Goal: Task Accomplishment & Management: Manage account settings

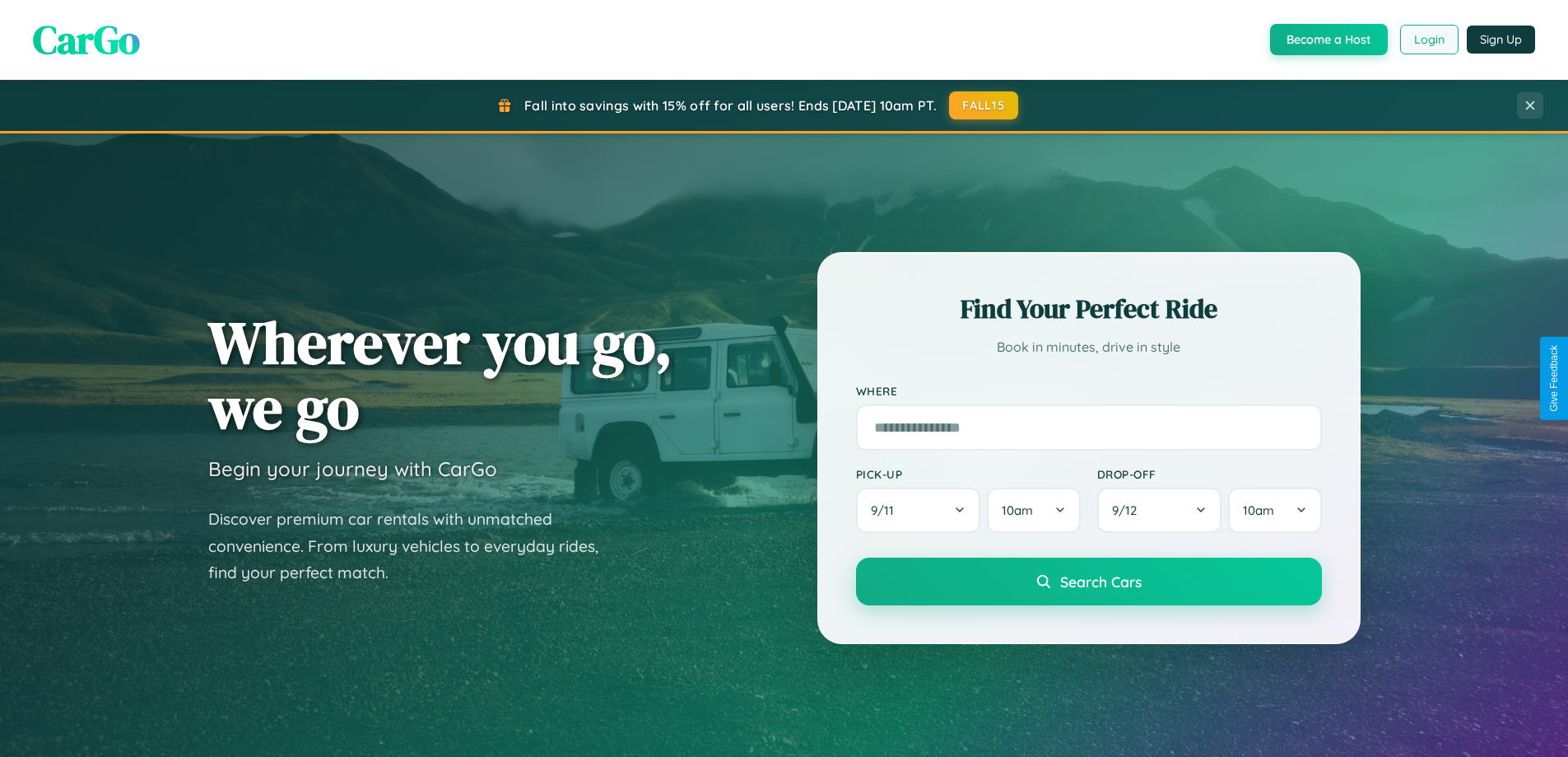
click at [1428, 40] on button "Login" at bounding box center [1430, 39] width 59 height 29
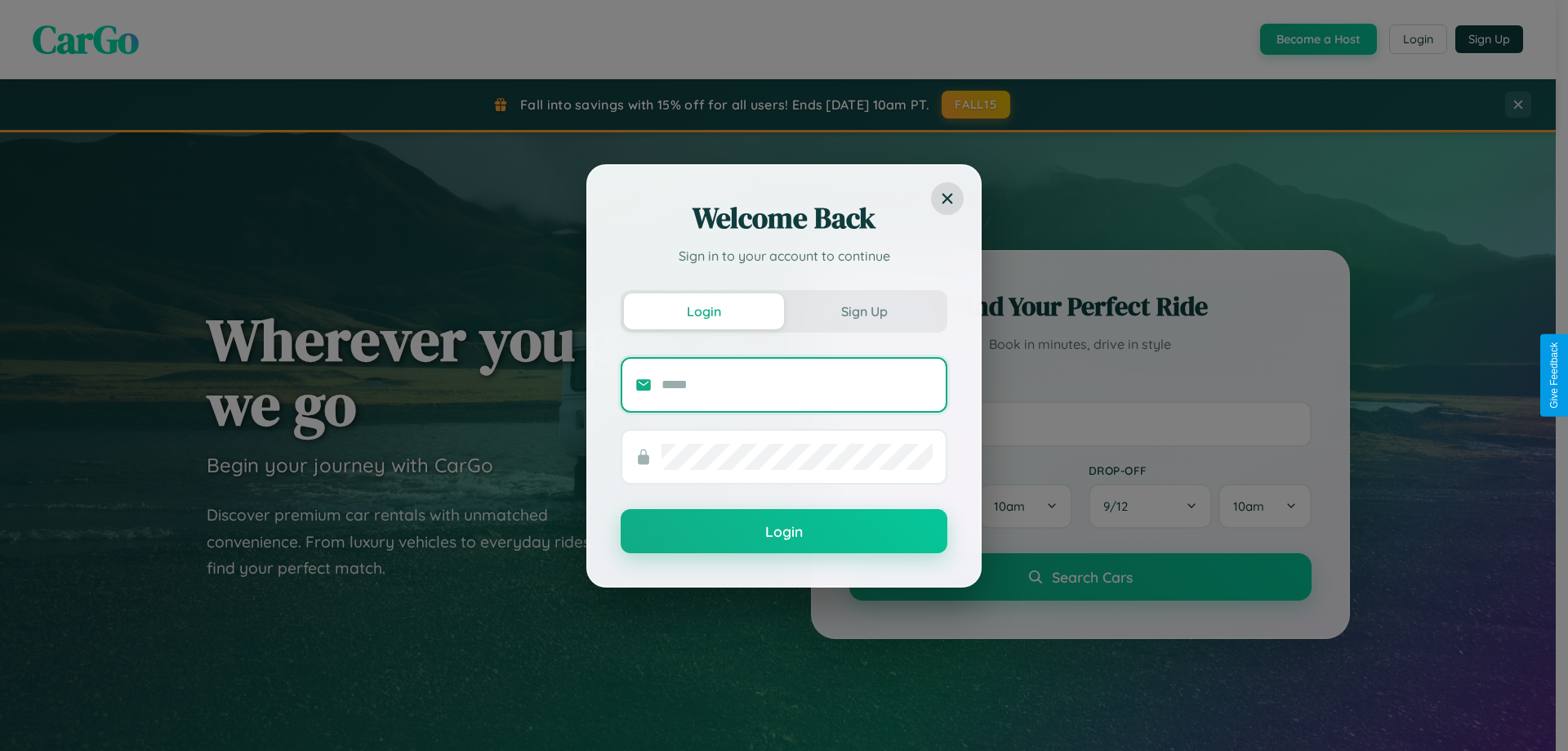
click at [798, 384] on input "text" at bounding box center [797, 385] width 272 height 26
type input "**********"
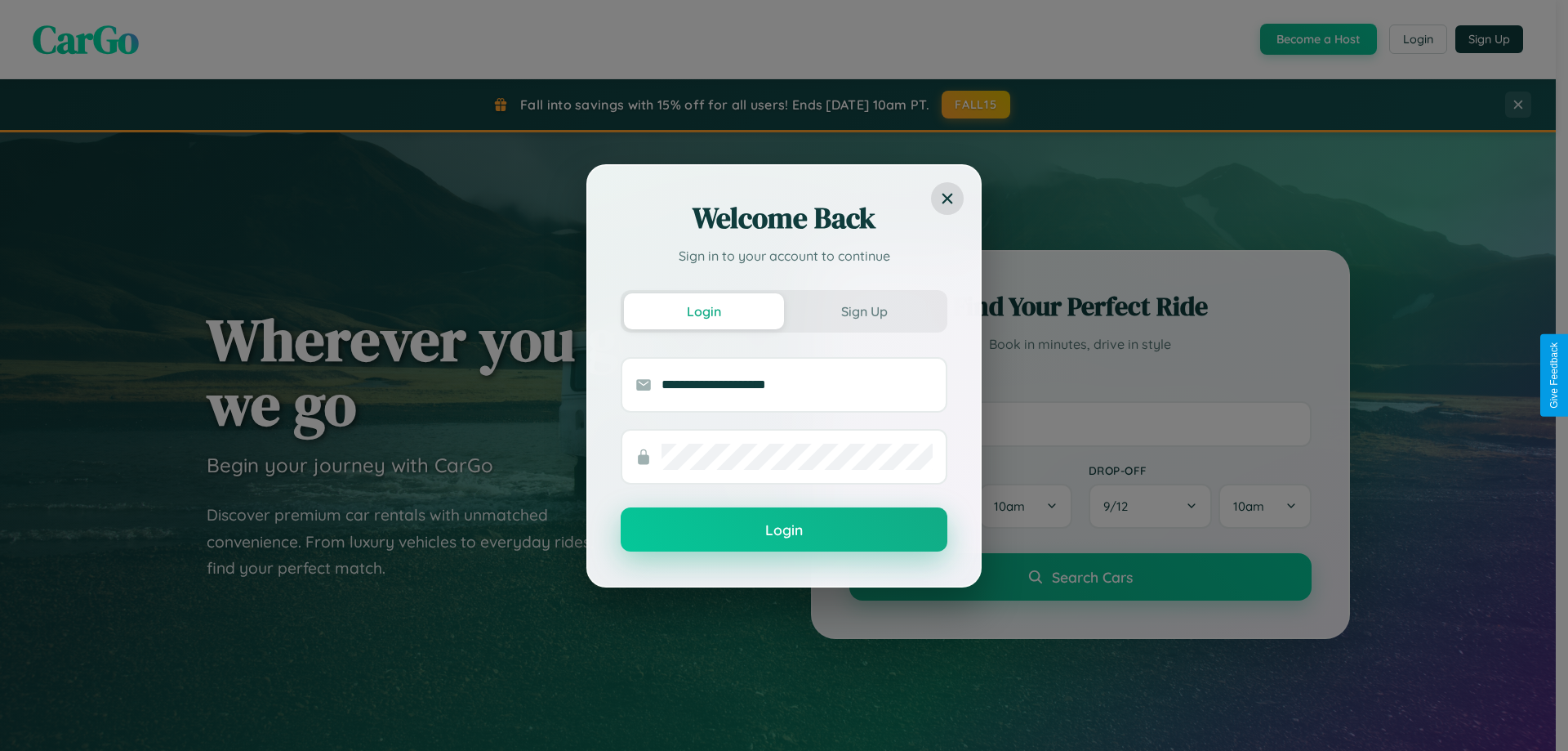
click at [784, 530] on button "Login" at bounding box center [784, 529] width 327 height 44
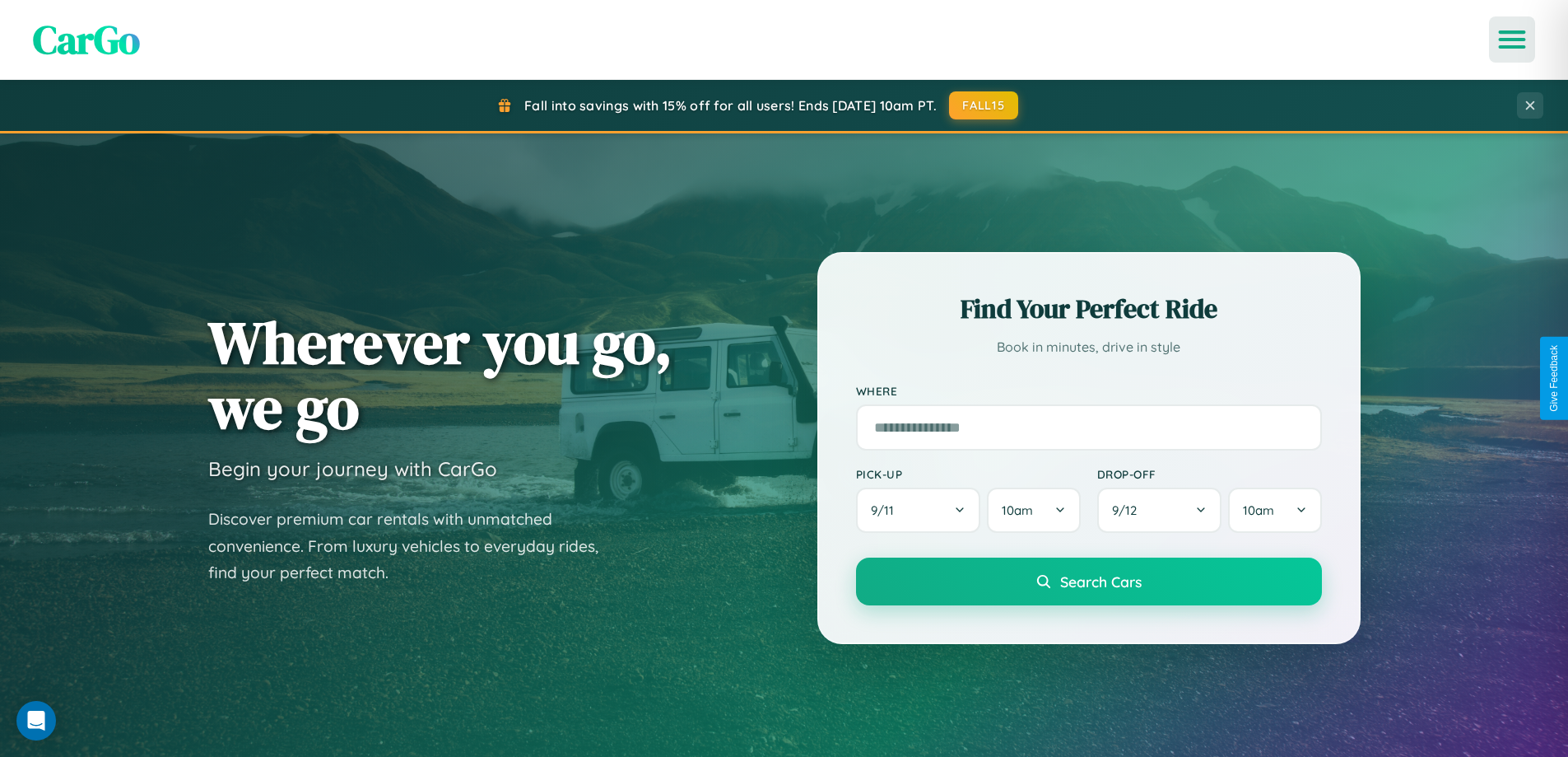
click at [1512, 40] on icon "Open menu" at bounding box center [1512, 40] width 24 height 15
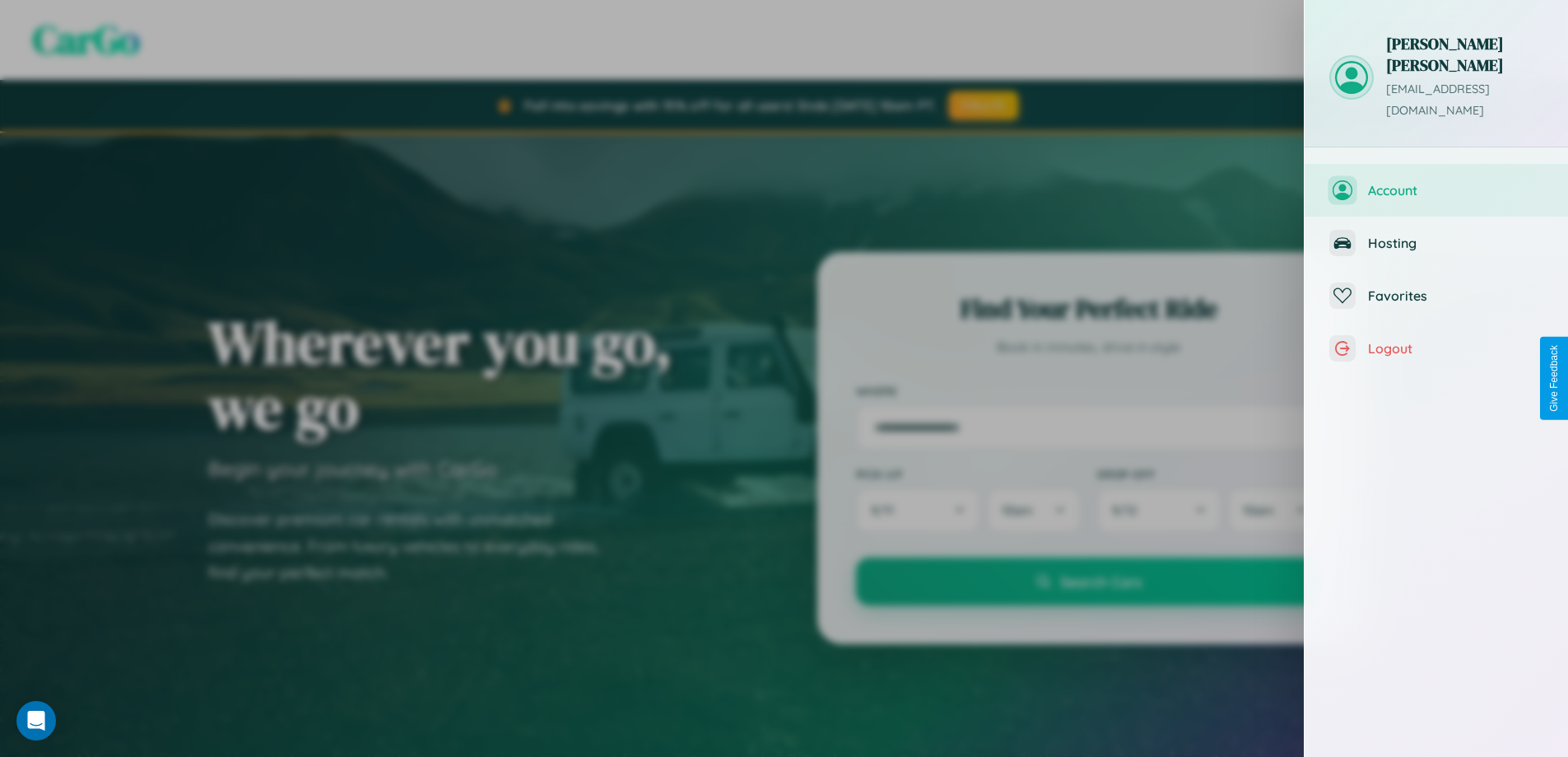
click at [1436, 182] on span "Account" at bounding box center [1455, 189] width 175 height 16
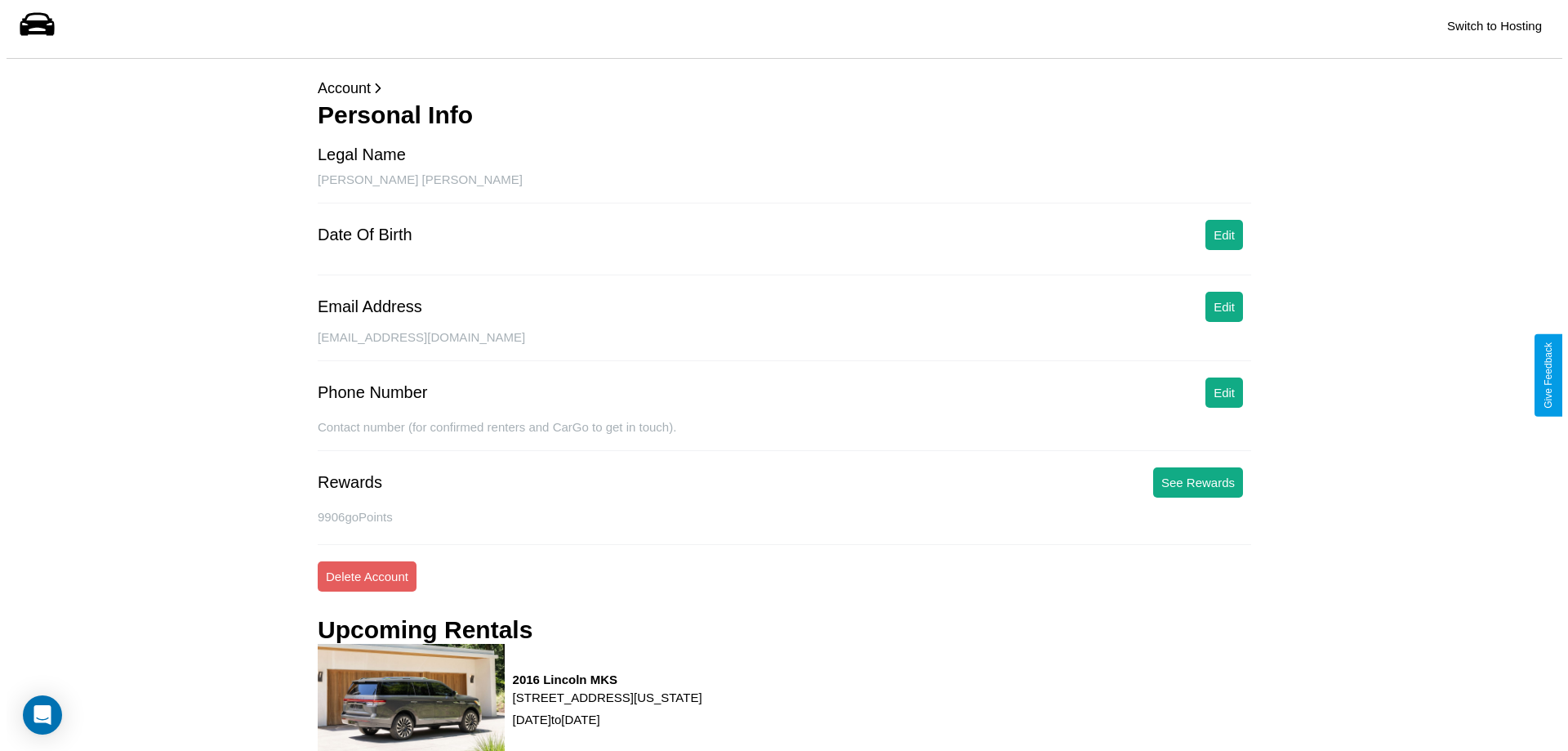
scroll to position [208, 0]
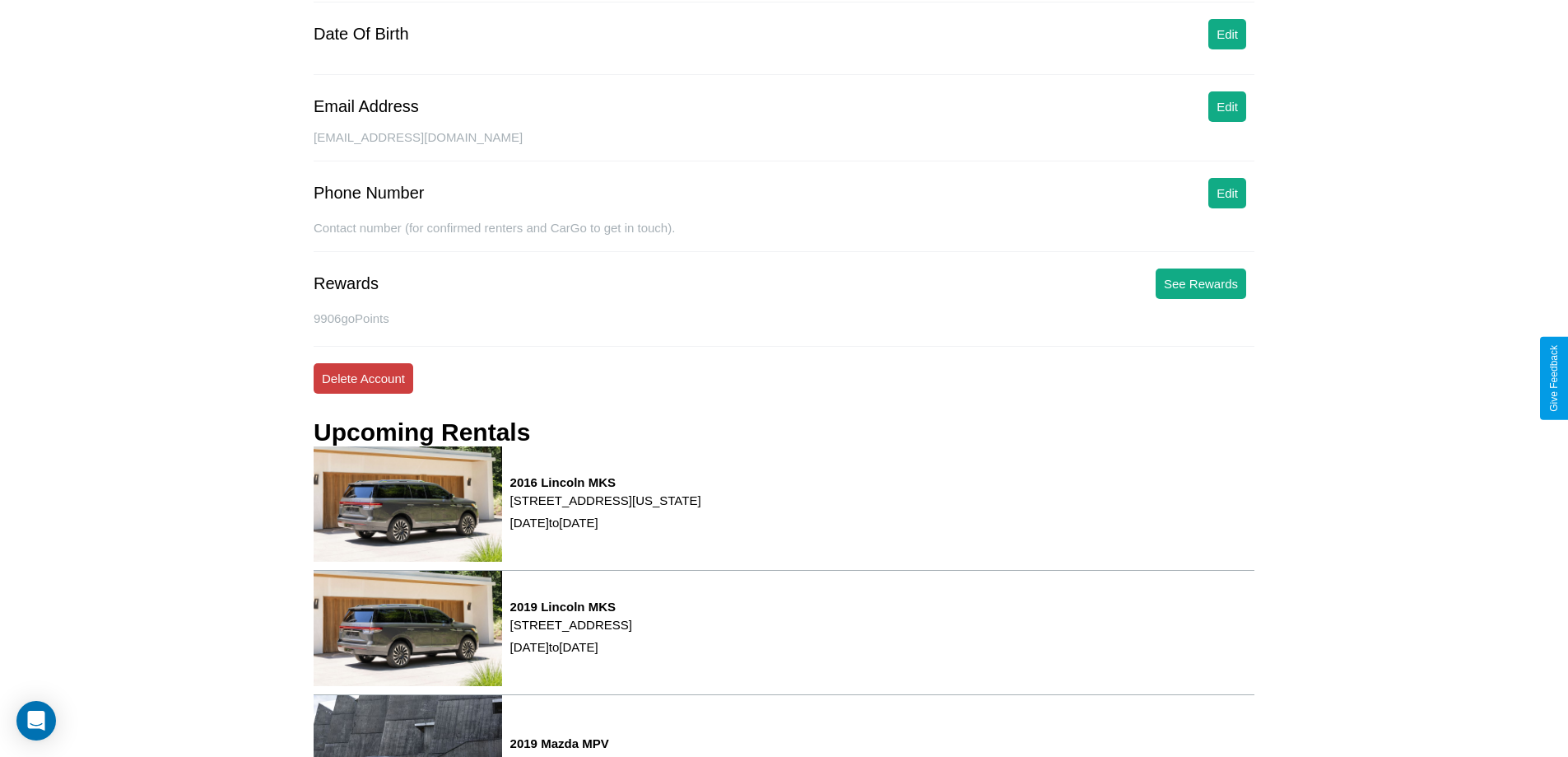
click at [363, 378] on button "Delete Account" at bounding box center [363, 378] width 99 height 30
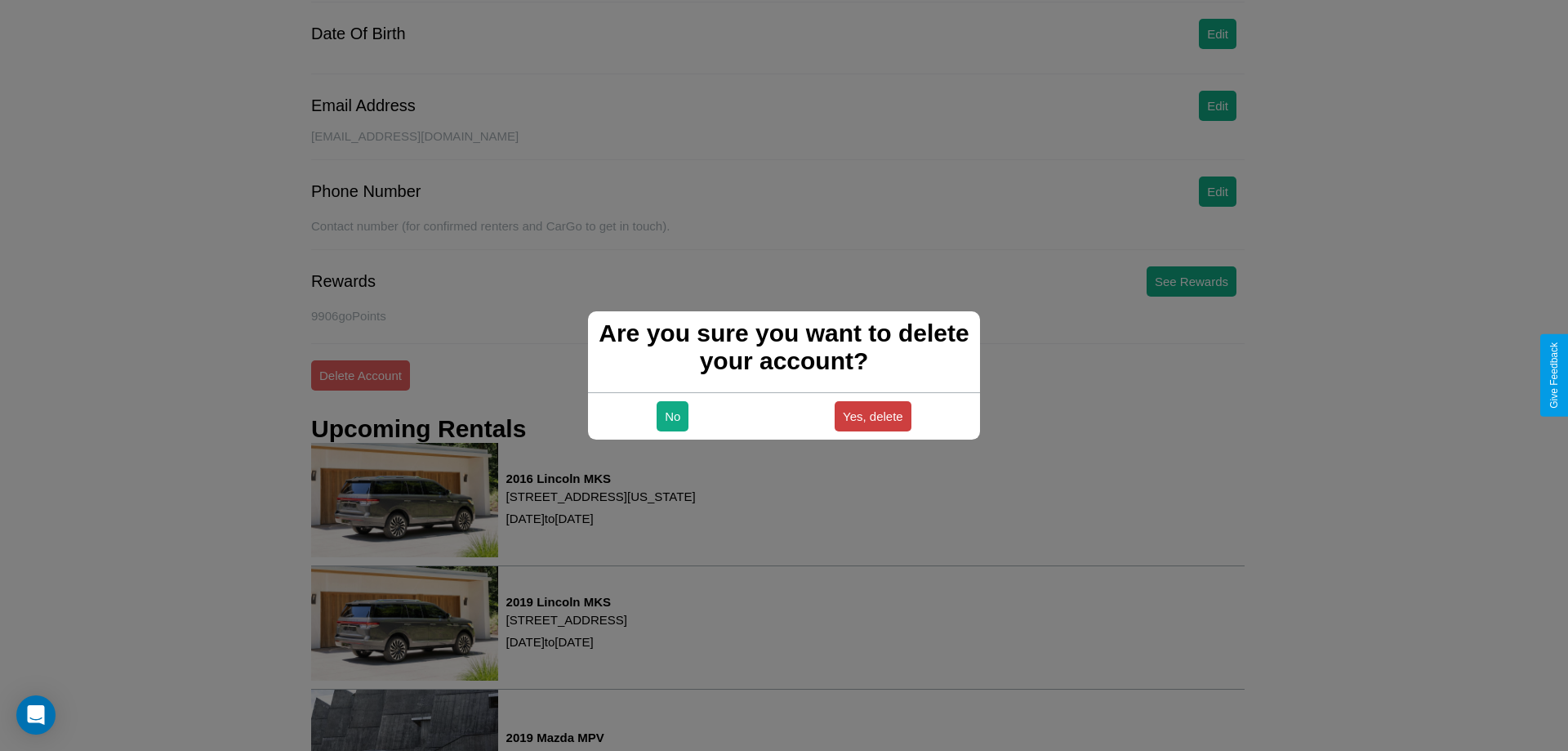
click at [873, 416] on button "Yes, delete" at bounding box center [874, 416] width 77 height 30
